Goal: Check status: Check status

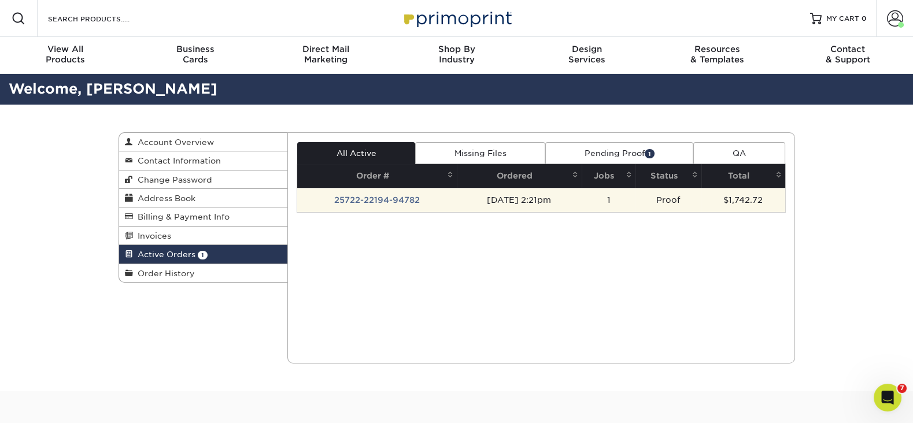
click at [680, 192] on td "Proof" at bounding box center [667, 200] width 65 height 24
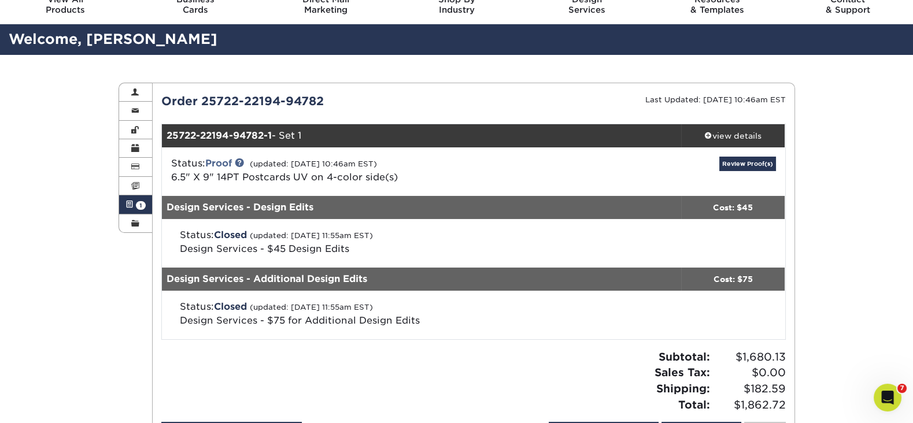
scroll to position [45, 0]
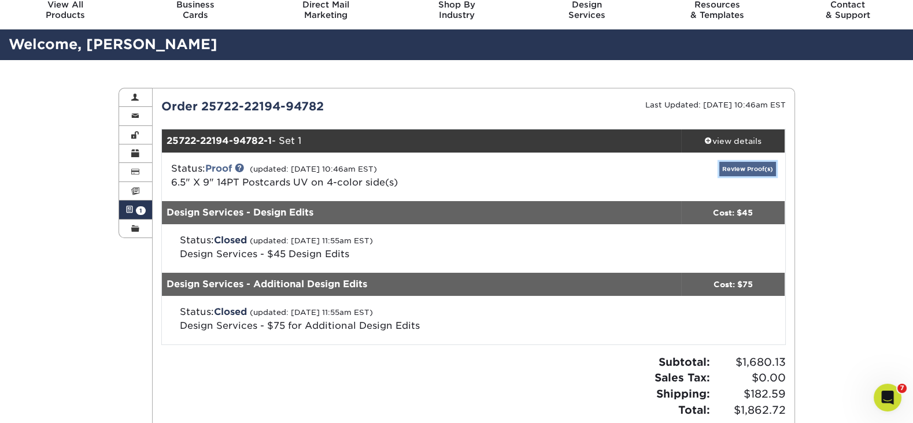
click at [759, 167] on link "Review Proof(s)" at bounding box center [747, 169] width 57 height 14
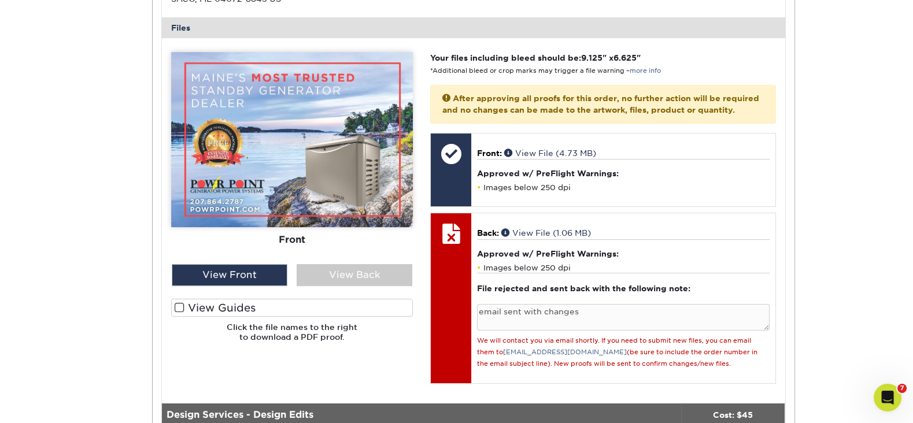
scroll to position [484, 0]
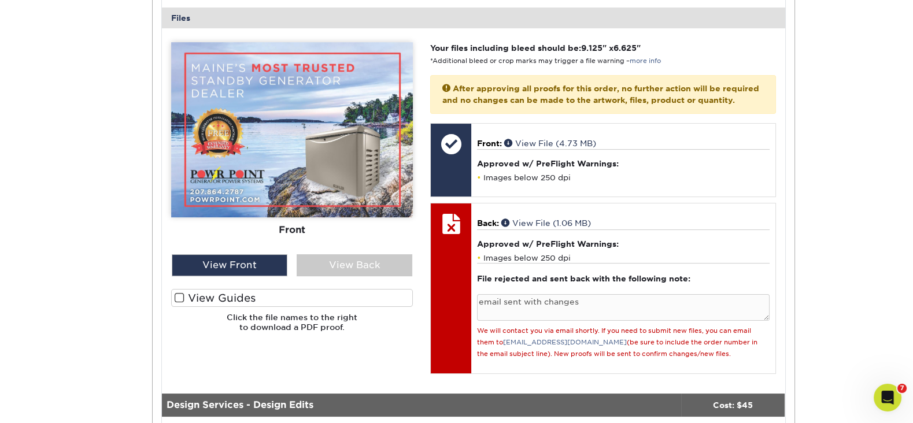
click at [182, 295] on span at bounding box center [180, 298] width 10 height 11
click at [0, 0] on input "View Guides" at bounding box center [0, 0] width 0 height 0
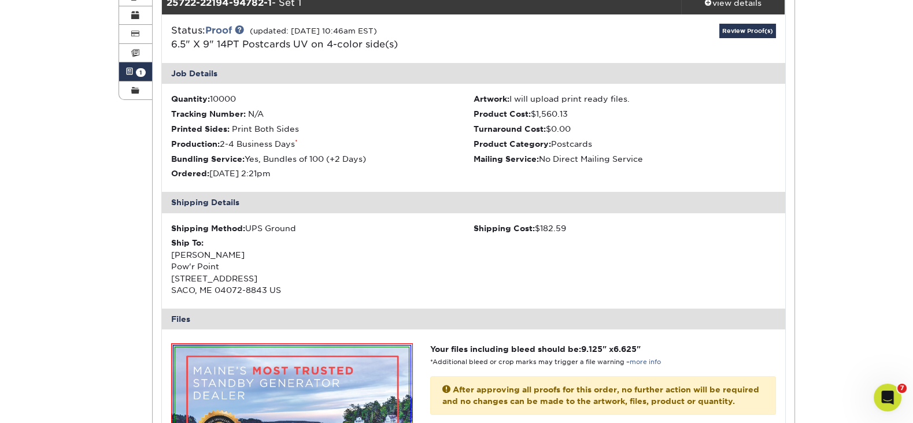
scroll to position [0, 0]
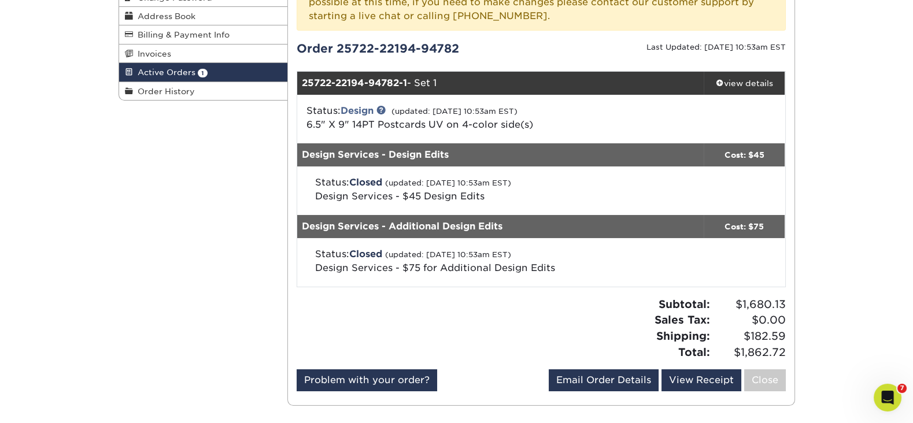
scroll to position [183, 0]
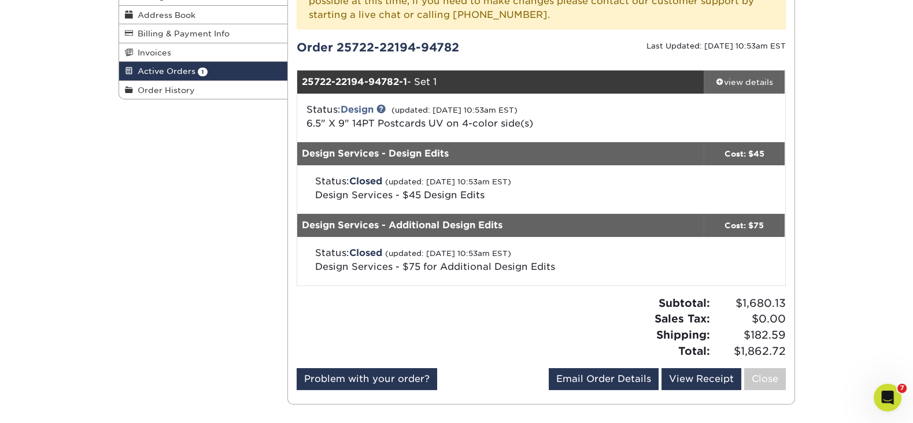
click at [749, 84] on div "view details" at bounding box center [745, 82] width 82 height 12
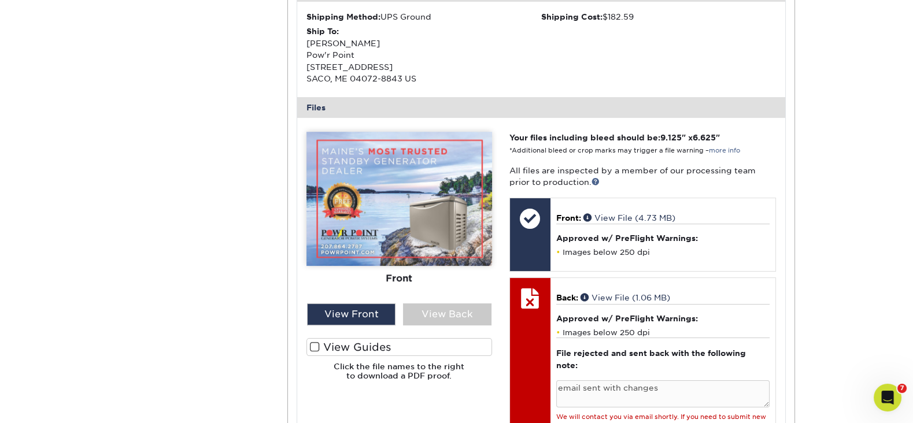
scroll to position [475, 0]
click at [313, 346] on span at bounding box center [315, 346] width 10 height 11
click at [0, 0] on input "View Guides" at bounding box center [0, 0] width 0 height 0
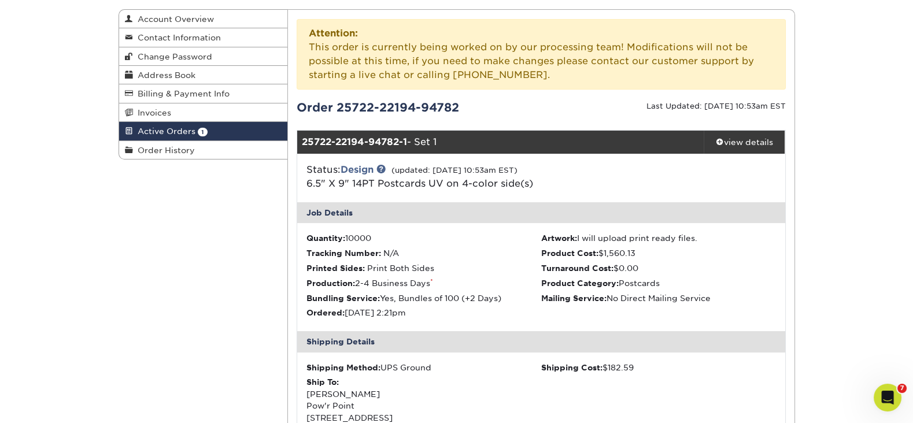
scroll to position [0, 0]
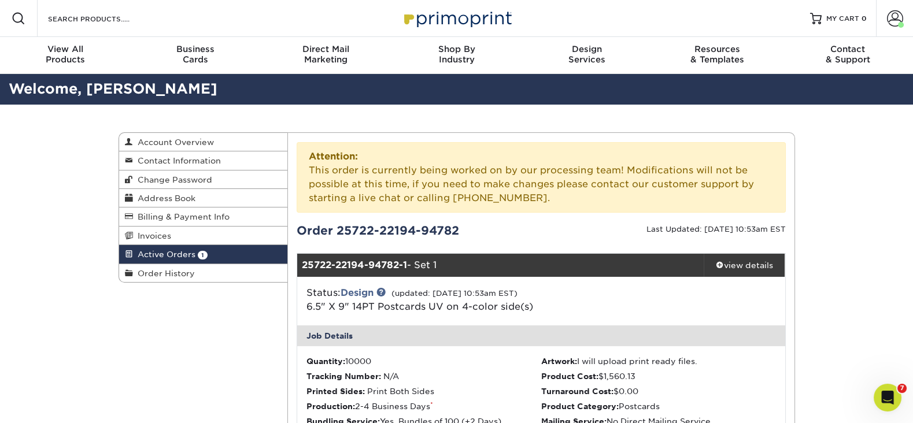
click at [756, 98] on h2 "Welcome, [PERSON_NAME]" at bounding box center [456, 89] width 913 height 21
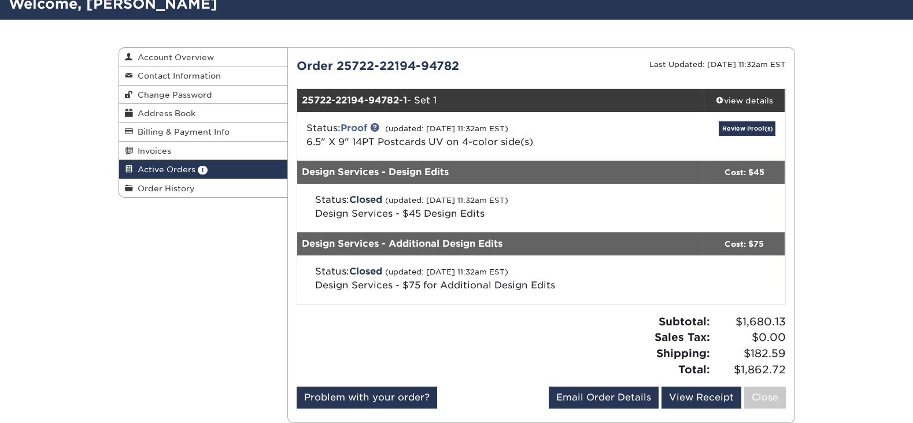
scroll to position [97, 0]
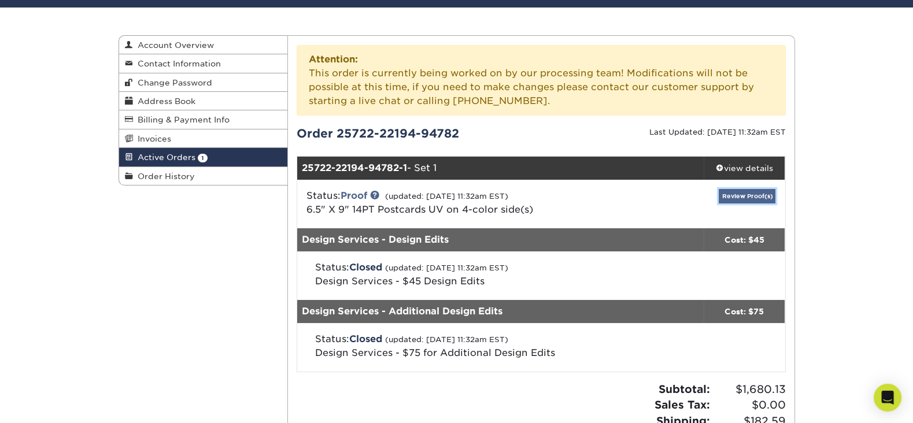
click at [742, 195] on link "Review Proof(s)" at bounding box center [747, 196] width 57 height 14
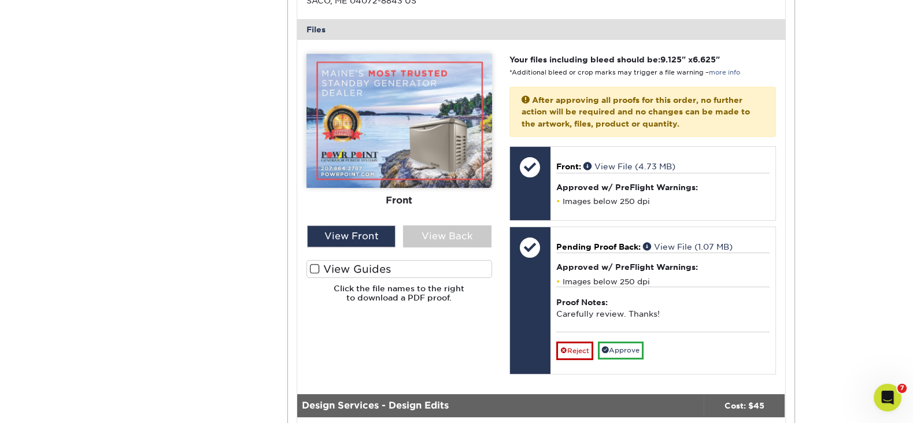
scroll to position [556, 0]
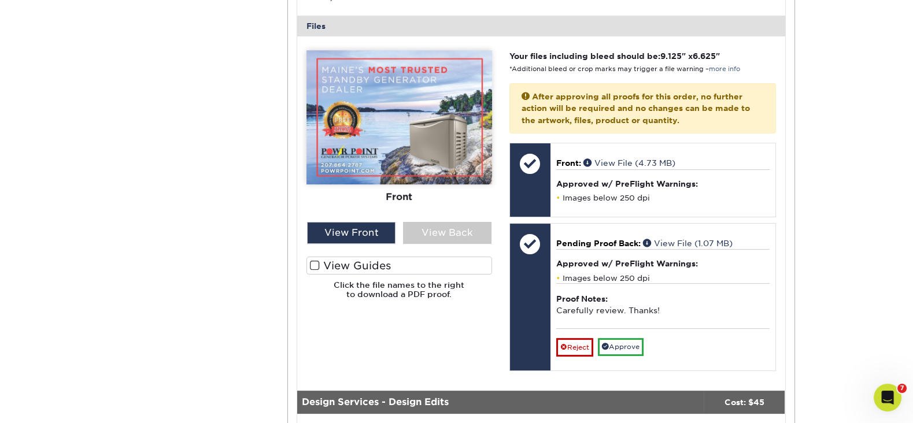
click at [312, 264] on span at bounding box center [315, 265] width 10 height 11
click at [0, 0] on input "View Guides" at bounding box center [0, 0] width 0 height 0
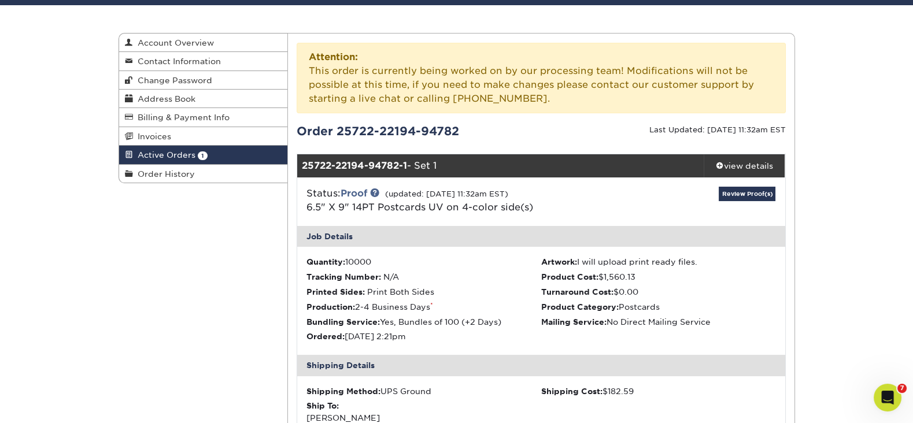
scroll to position [0, 0]
